Goal: Task Accomplishment & Management: Complete application form

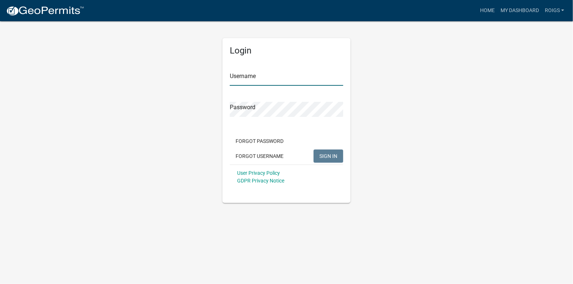
type input "ROIGS"
click at [324, 155] on span "SIGN IN" at bounding box center [329, 156] width 18 height 6
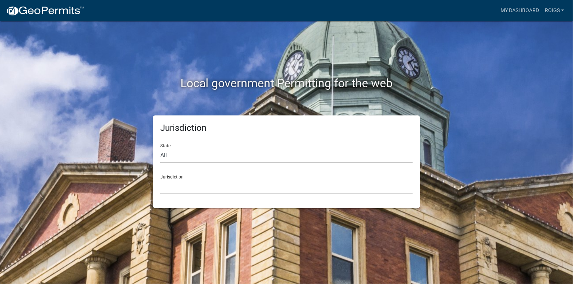
click at [192, 156] on select "All Colorado Georgia Indiana Iowa Kansas Minnesota Ohio South Carolina Wisconsin" at bounding box center [286, 155] width 253 height 15
select select "Minnesota"
click at [160, 148] on select "All Colorado Georgia Indiana Iowa Kansas Minnesota Ohio South Carolina Wisconsin" at bounding box center [286, 155] width 253 height 15
click at [189, 191] on select "Becker County, Minnesota Benton County, Minnesota Carlton County, Minnesota Cit…" at bounding box center [286, 186] width 253 height 15
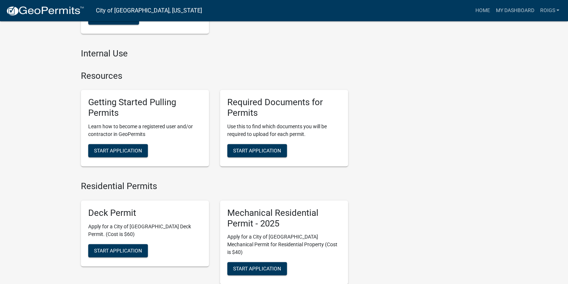
scroll to position [403, 0]
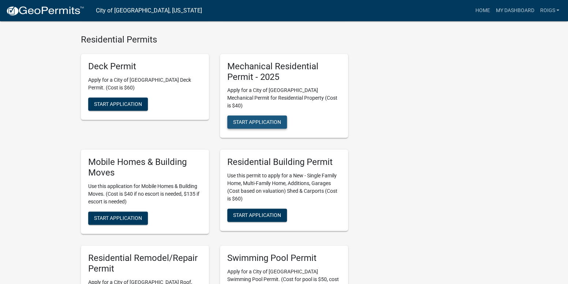
click at [256, 119] on span "Start Application" at bounding box center [257, 122] width 48 height 6
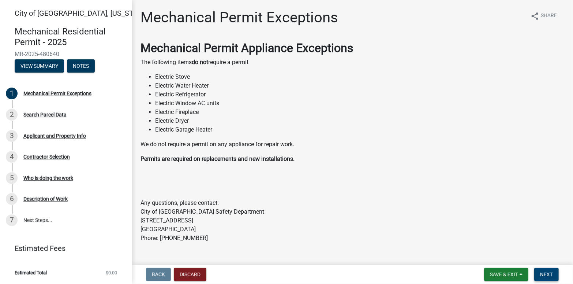
click at [545, 272] on span "Next" at bounding box center [546, 274] width 13 height 6
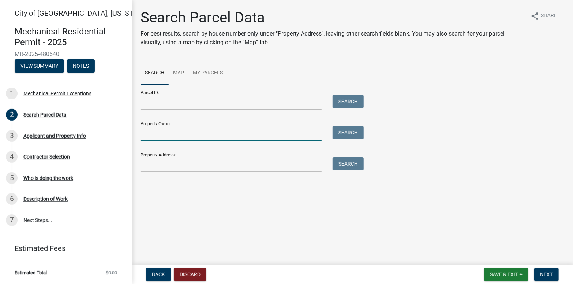
click at [206, 134] on input "Property Owner:" at bounding box center [231, 133] width 181 height 15
click at [144, 171] on input "Property Address:" at bounding box center [231, 164] width 181 height 15
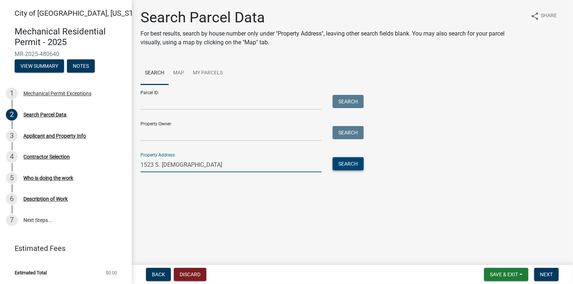
type input "1523 S. GERMAN"
click at [348, 161] on button "Search" at bounding box center [348, 163] width 31 height 13
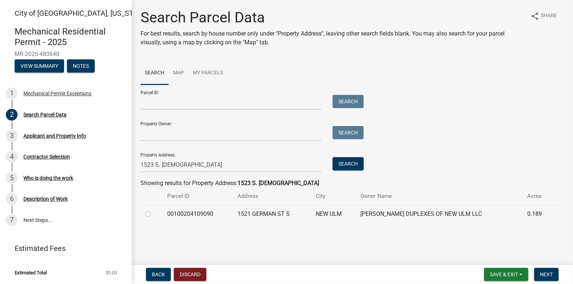
click at [154, 209] on label at bounding box center [154, 209] width 0 height 0
click at [154, 212] on input "radio" at bounding box center [156, 211] width 5 height 5
radio input "true"
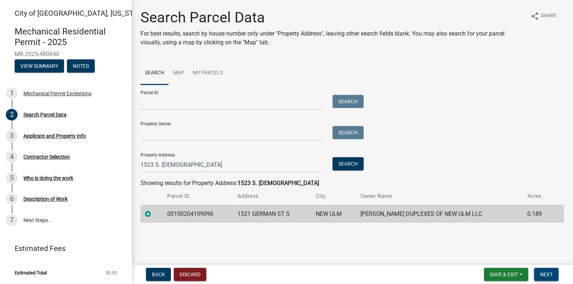
click at [546, 271] on span "Next" at bounding box center [546, 274] width 13 height 6
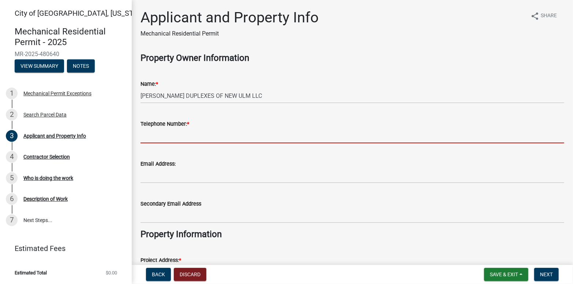
click at [205, 140] on input "Telephone Number: *" at bounding box center [353, 135] width 424 height 15
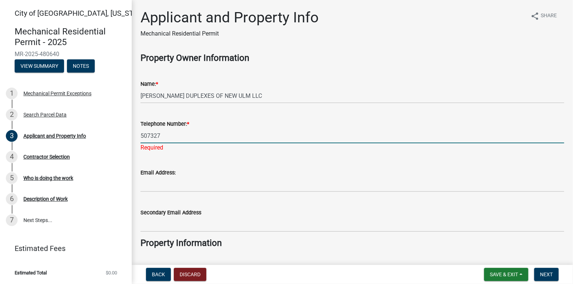
type input "5073273468"
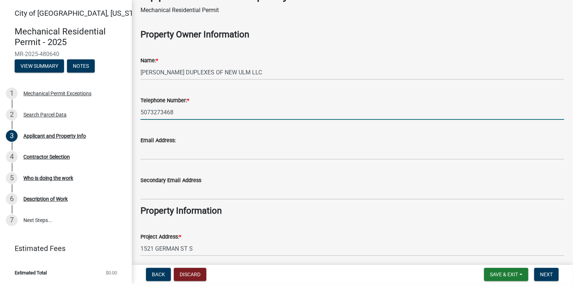
scroll to position [37, 0]
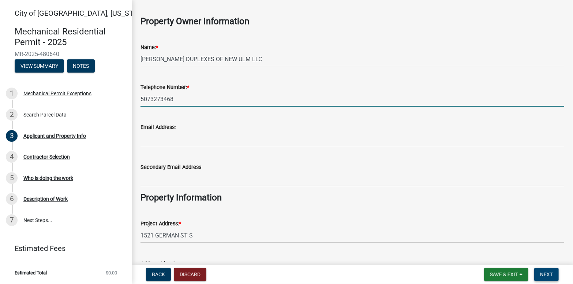
click at [547, 276] on span "Next" at bounding box center [546, 274] width 13 height 6
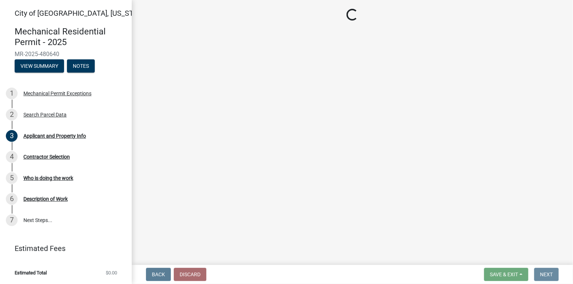
scroll to position [0, 0]
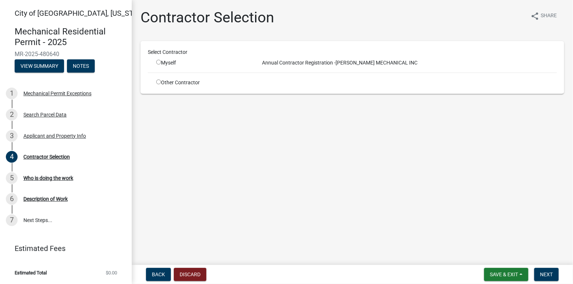
click at [157, 61] on input "radio" at bounding box center [158, 62] width 5 height 5
radio input "true"
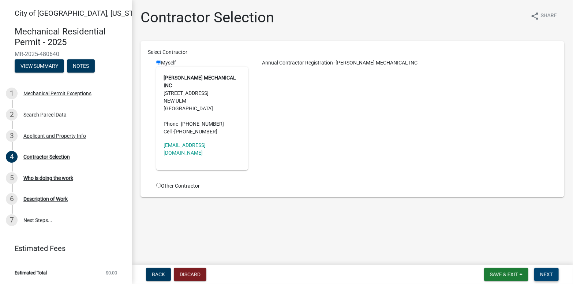
click at [550, 269] on button "Next" at bounding box center [547, 274] width 25 height 13
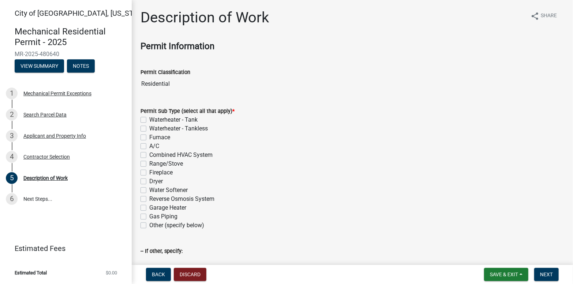
click at [149, 119] on label "Waterheater - Tank" at bounding box center [173, 119] width 48 height 9
click at [149, 119] on input "Waterheater - Tank" at bounding box center [151, 117] width 5 height 5
checkbox input "true"
checkbox input "false"
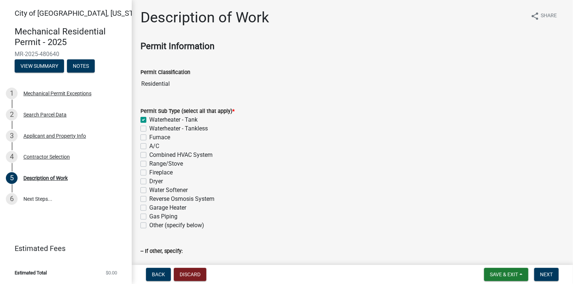
checkbox input "false"
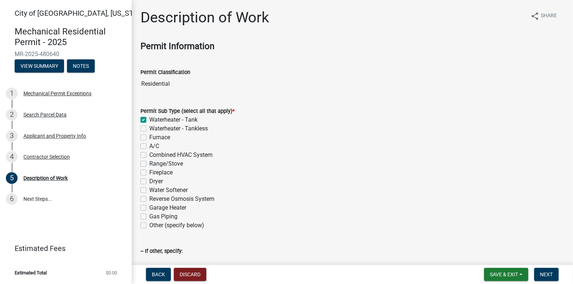
checkbox input "false"
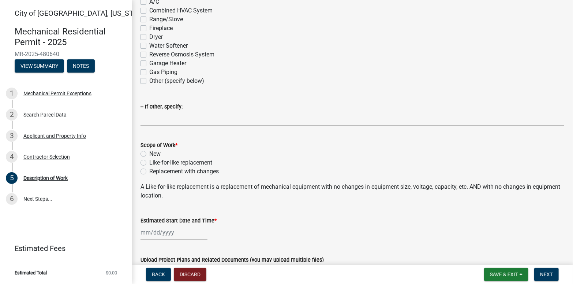
scroll to position [146, 0]
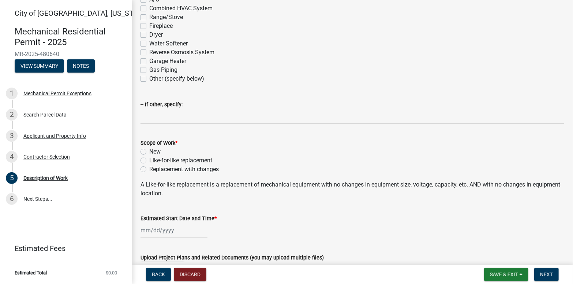
click at [149, 158] on label "Like-for-like replacement" at bounding box center [180, 160] width 63 height 9
click at [149, 158] on input "Like-for-like replacement" at bounding box center [151, 158] width 5 height 5
radio input "true"
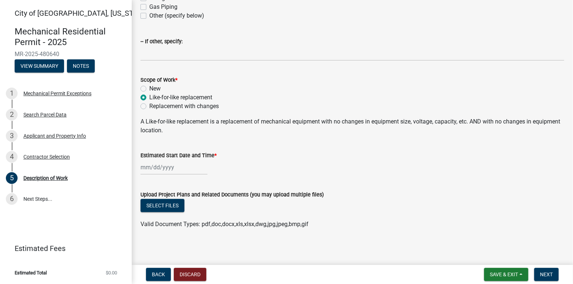
scroll to position [211, 0]
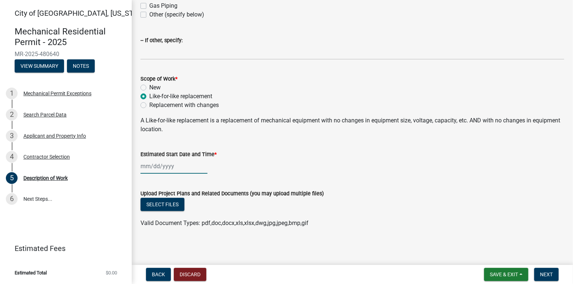
click at [176, 165] on div at bounding box center [174, 166] width 67 height 15
select select "9"
select select "2025"
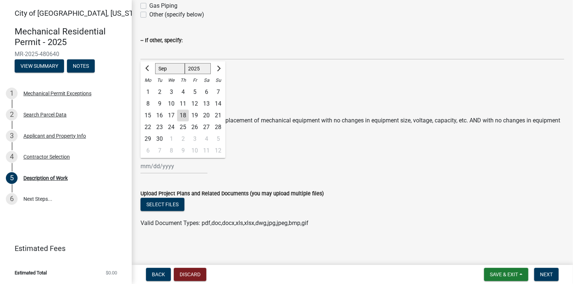
click at [184, 114] on div "18" at bounding box center [183, 115] width 12 height 12
type input "09/18/2025"
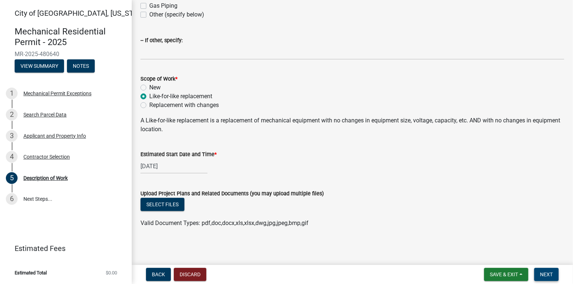
click at [550, 275] on span "Next" at bounding box center [546, 274] width 13 height 6
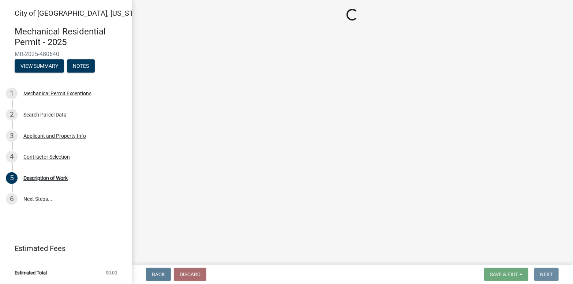
scroll to position [0, 0]
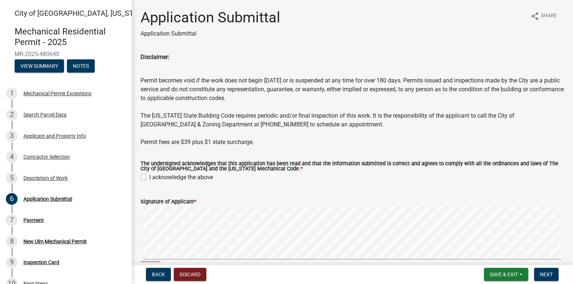
click at [149, 179] on label "I acknowledge the above" at bounding box center [181, 177] width 64 height 9
click at [149, 178] on input "I acknowledge the above" at bounding box center [151, 175] width 5 height 5
checkbox input "true"
drag, startPoint x: 543, startPoint y: 266, endPoint x: 549, endPoint y: 275, distance: 10.6
click at [543, 267] on nav "Back Discard Save & Exit Save Save & Exit Next" at bounding box center [353, 274] width 442 height 19
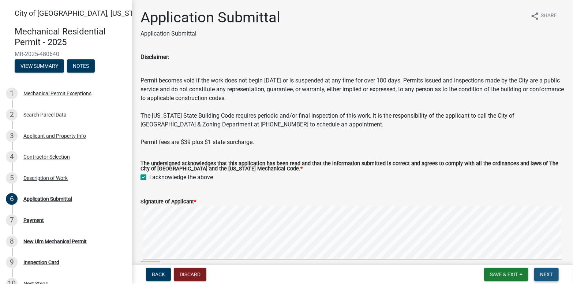
click at [548, 274] on span "Next" at bounding box center [546, 274] width 13 height 6
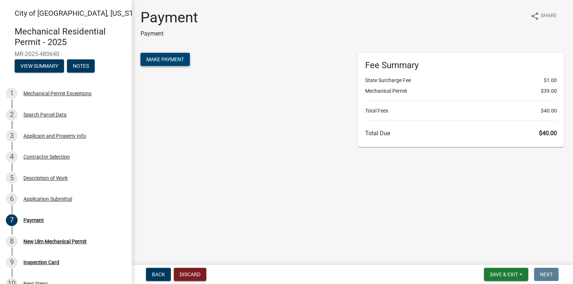
click at [170, 58] on span "Make Payment" at bounding box center [165, 59] width 38 height 6
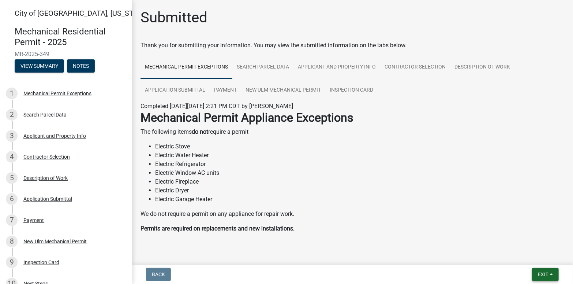
click at [538, 270] on button "Exit" at bounding box center [545, 274] width 27 height 13
click at [532, 254] on button "Save & Exit" at bounding box center [530, 255] width 59 height 18
